Goal: Task Accomplishment & Management: Manage account settings

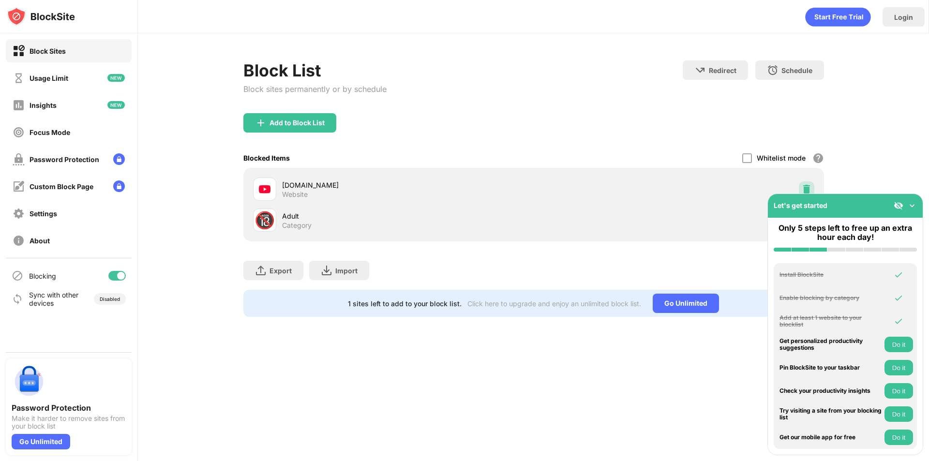
click at [808, 189] on img at bounding box center [806, 189] width 10 height 10
